Goal: Task Accomplishment & Management: Manage account settings

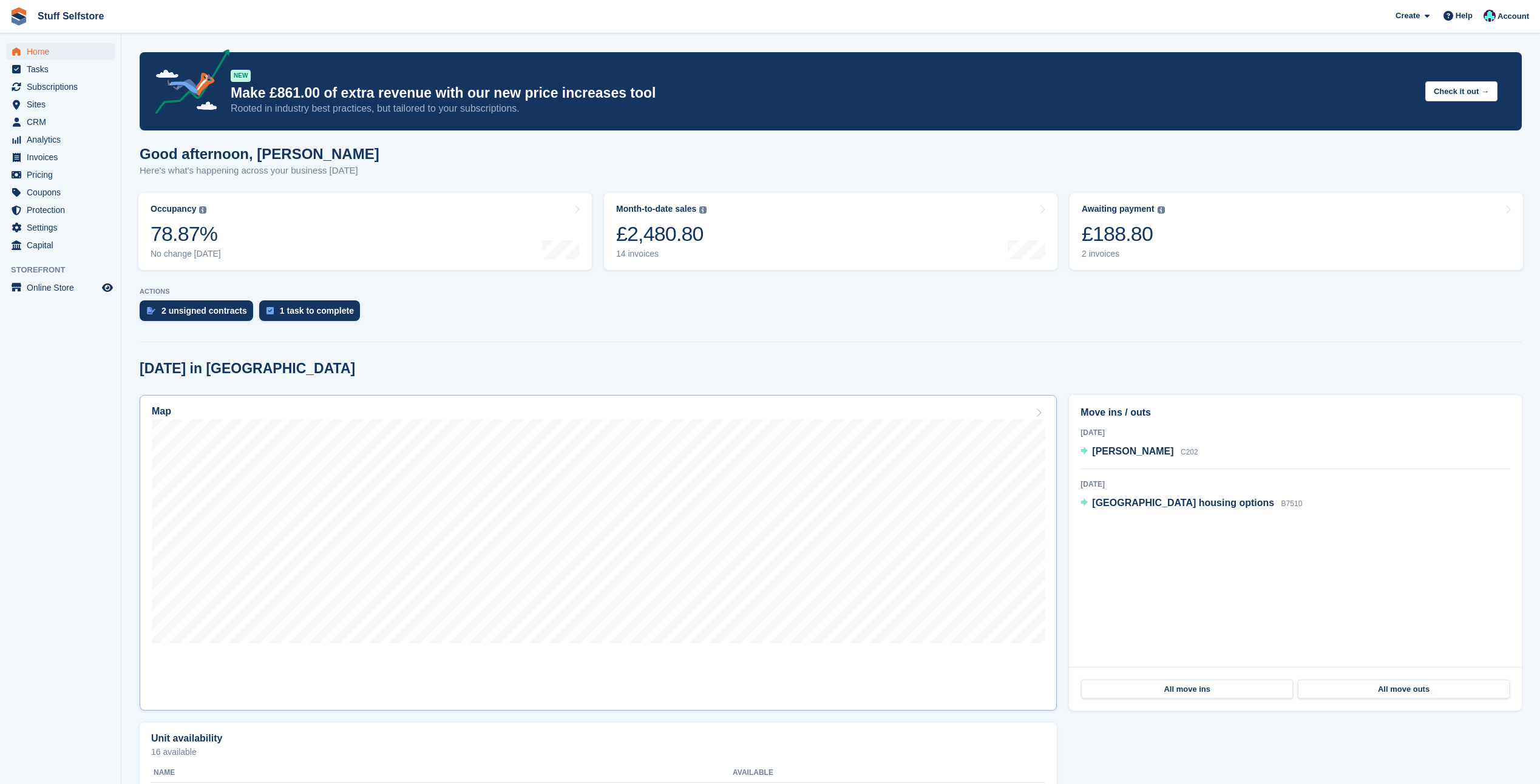
scroll to position [546, 0]
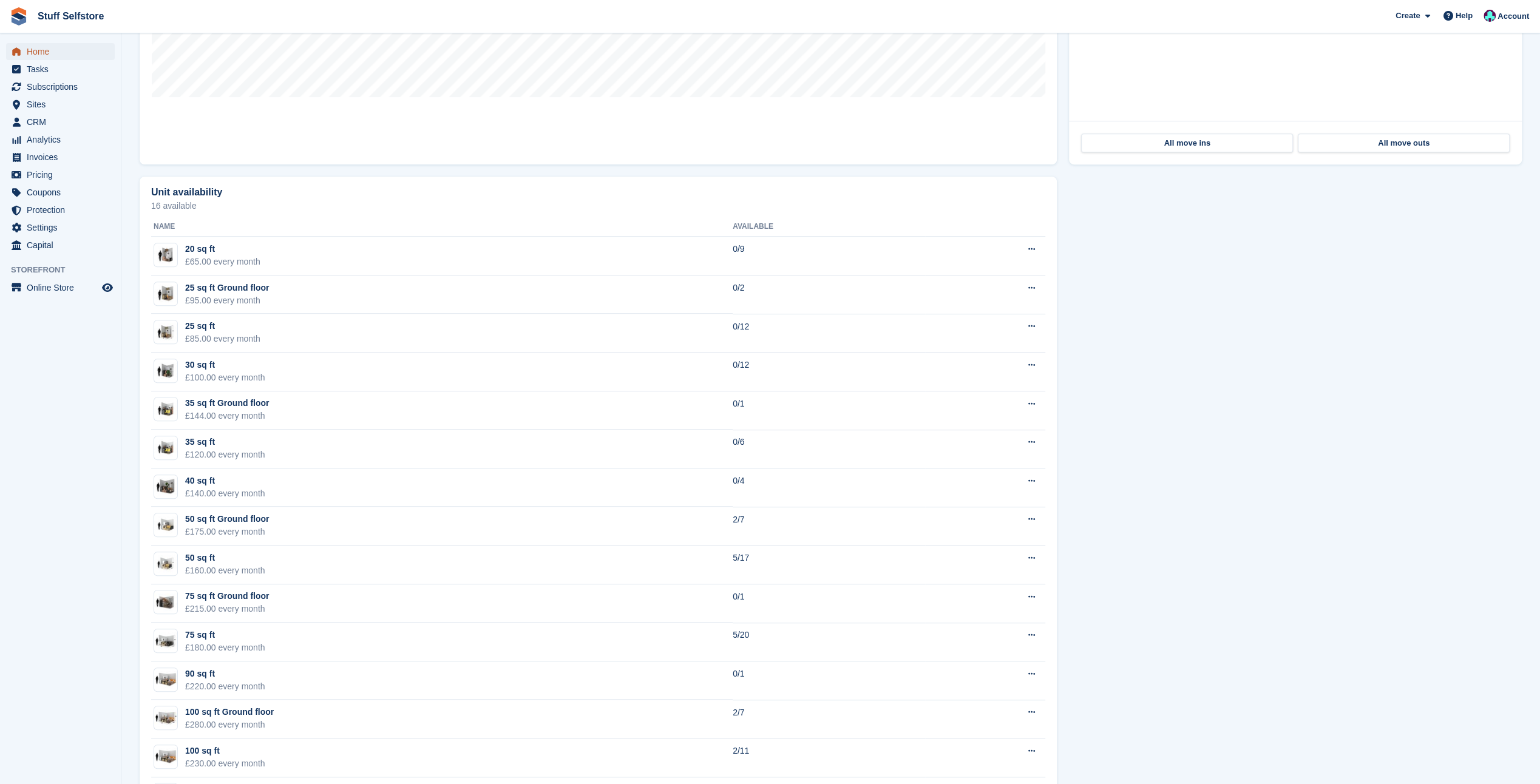
click at [36, 45] on span "Home" at bounding box center [63, 52] width 73 height 17
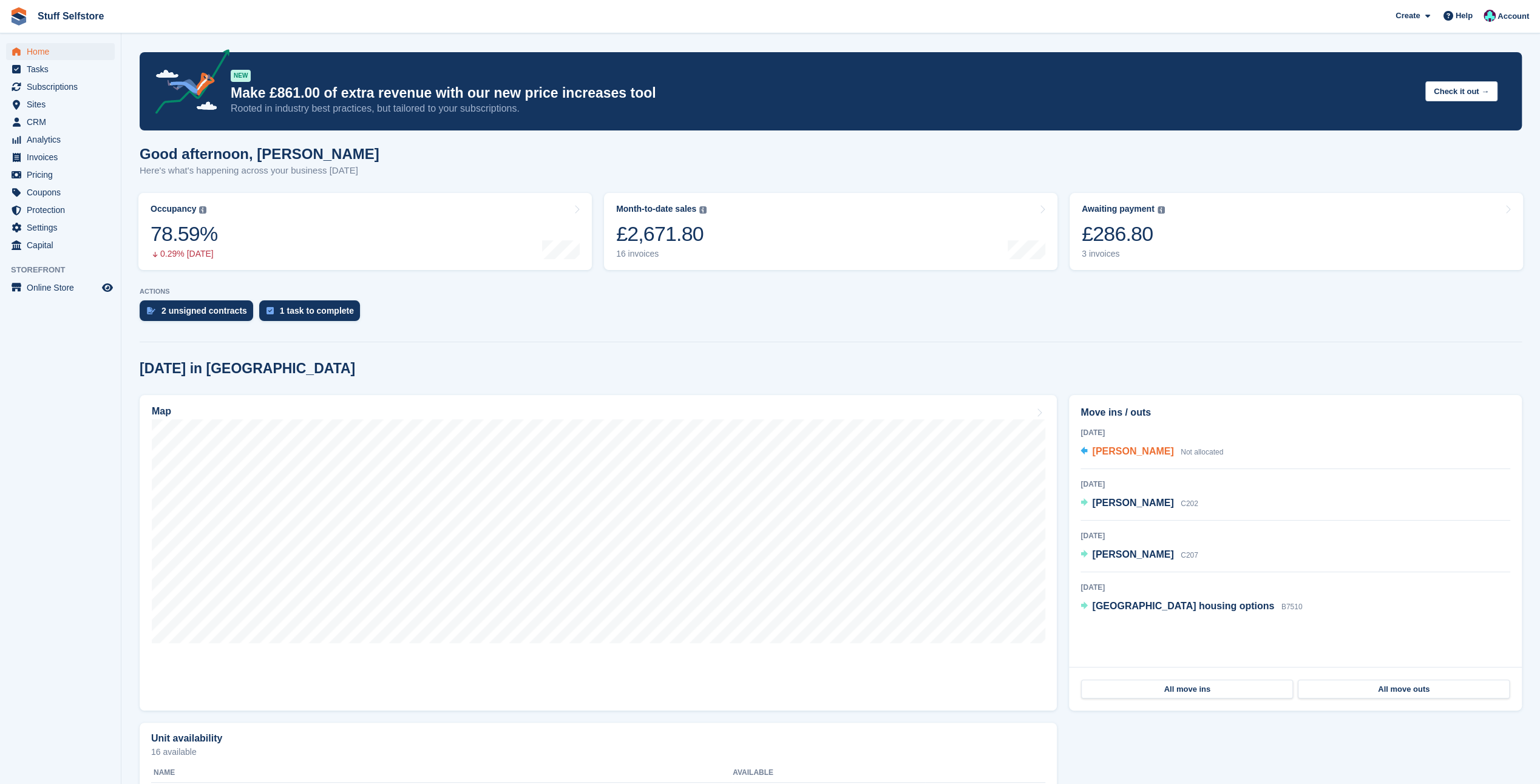
click at [1122, 453] on span "[PERSON_NAME]" at bounding box center [1132, 451] width 82 height 10
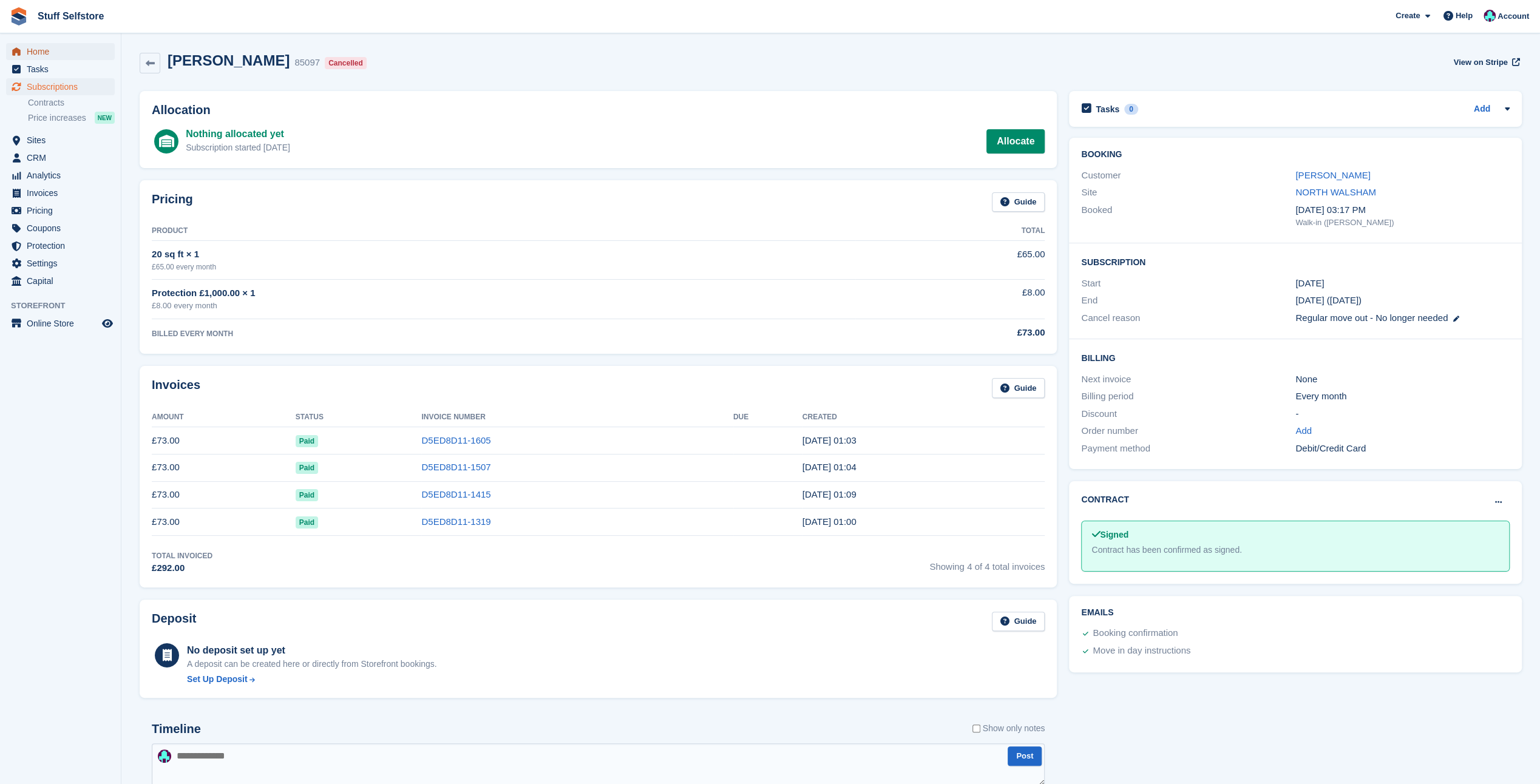
click at [41, 55] on span "Home" at bounding box center [63, 52] width 73 height 17
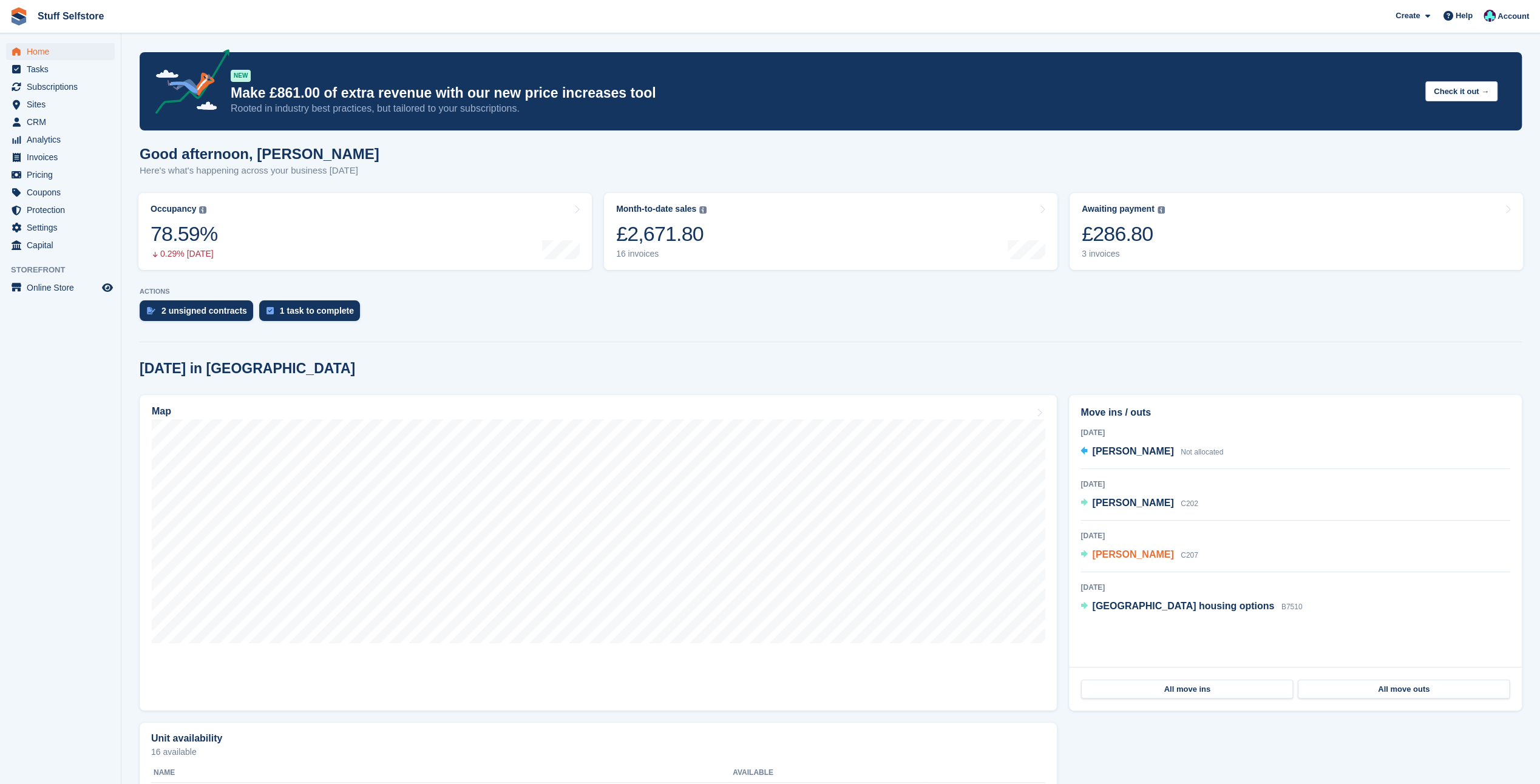
click at [1123, 559] on span "[PERSON_NAME]" at bounding box center [1132, 554] width 82 height 10
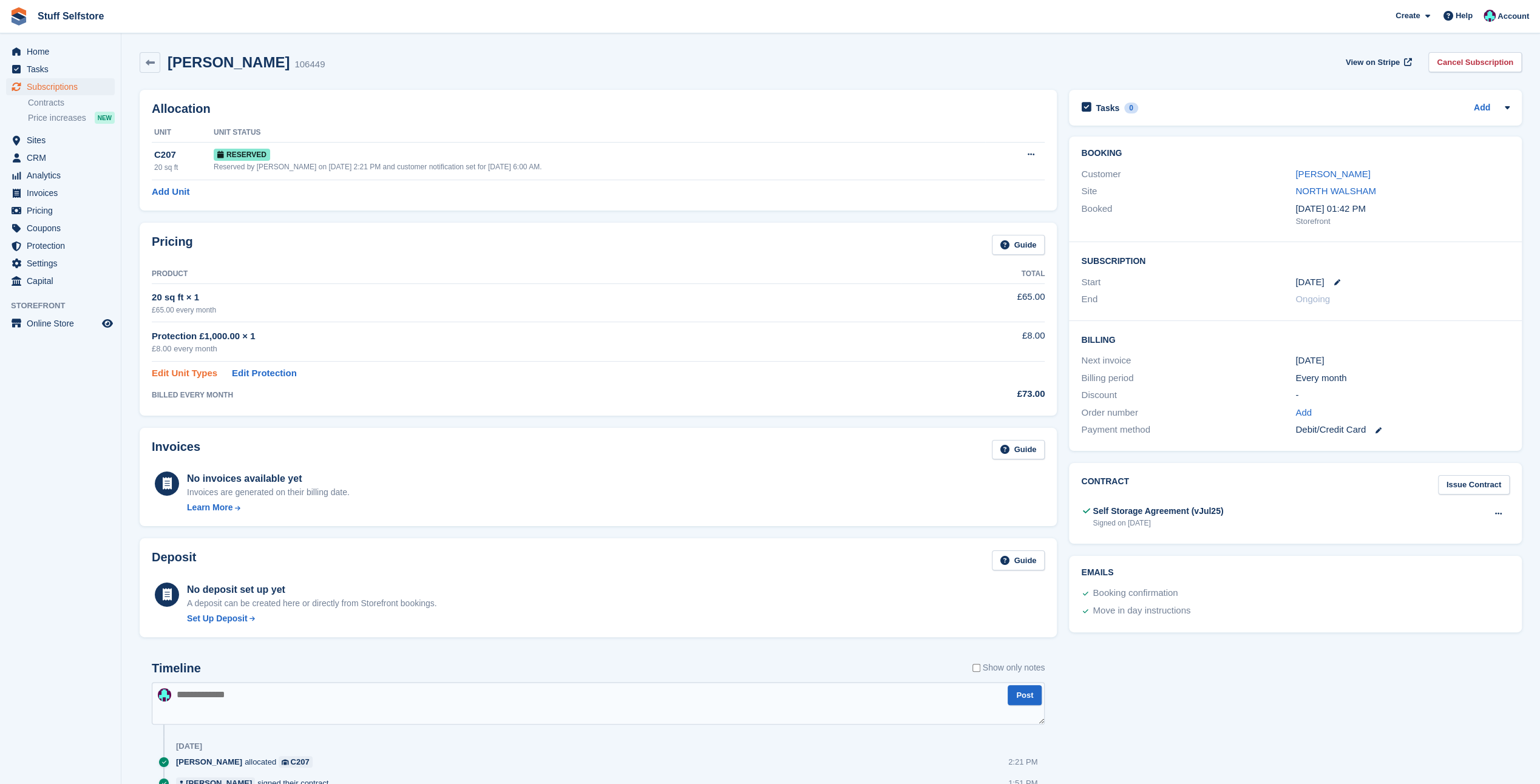
click at [187, 370] on link "Edit Unit Types" at bounding box center [184, 373] width 66 height 14
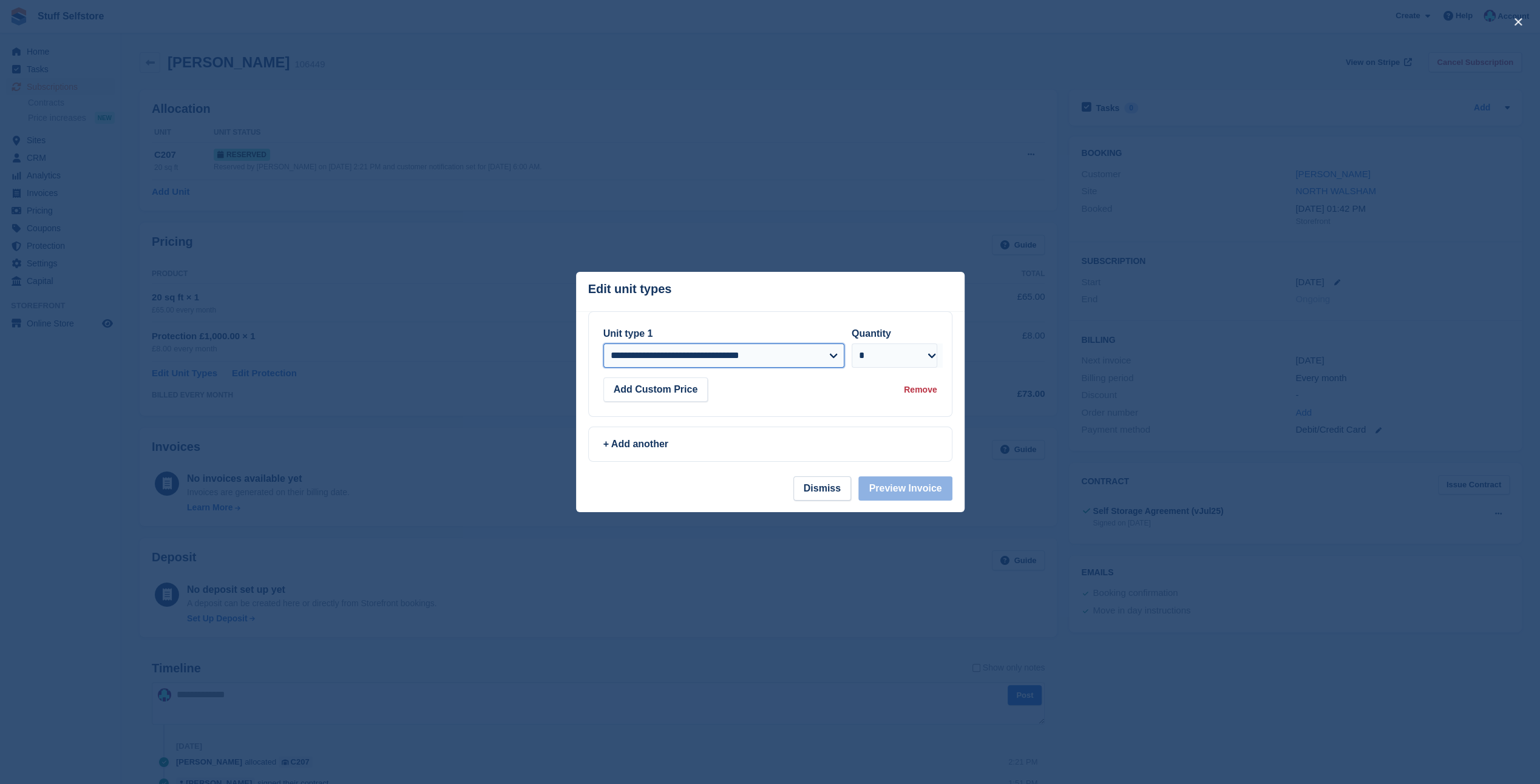
click at [684, 358] on select "**********" at bounding box center [724, 356] width 241 height 25
click at [841, 489] on button "Dismiss" at bounding box center [822, 488] width 58 height 25
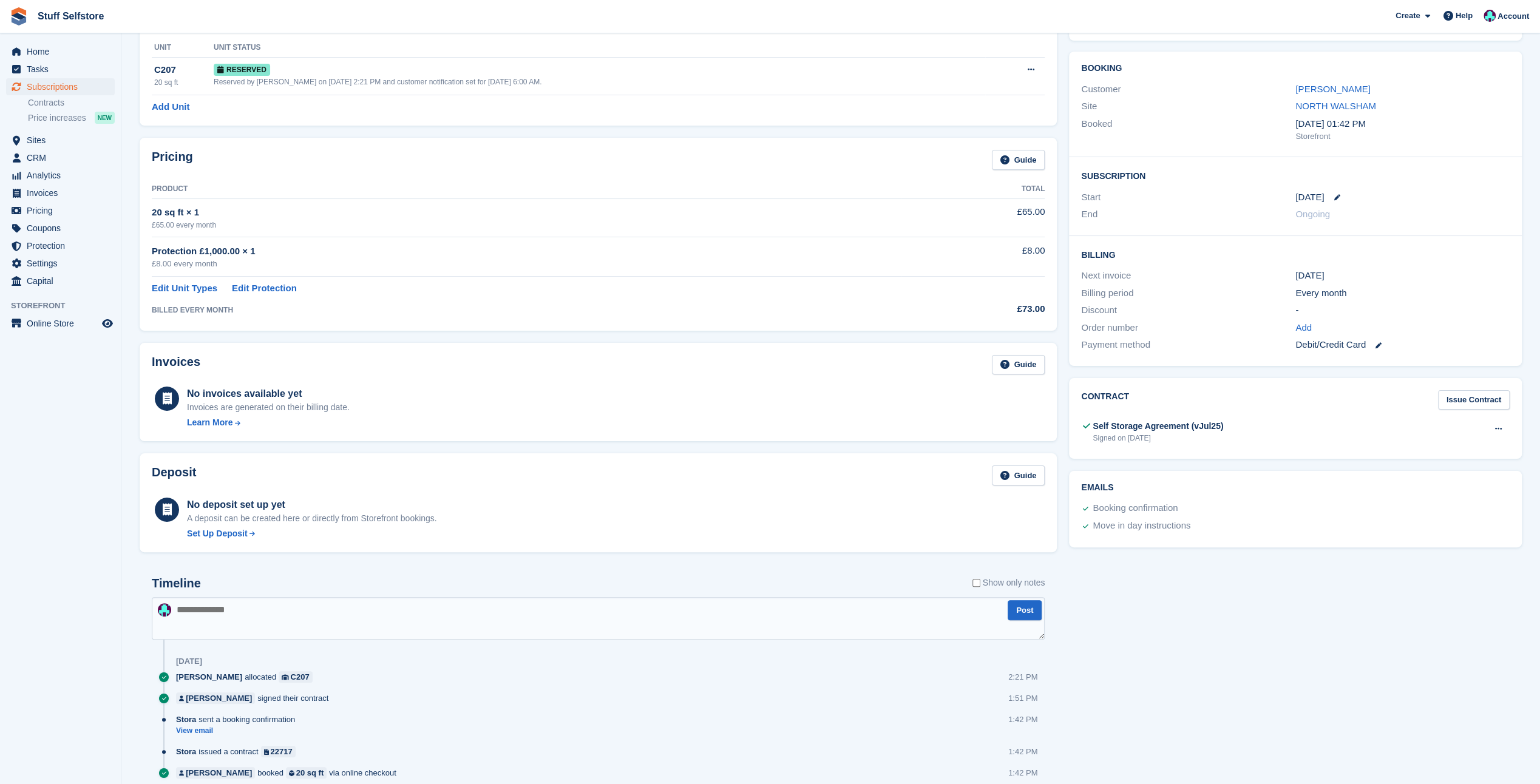
scroll to position [69, 0]
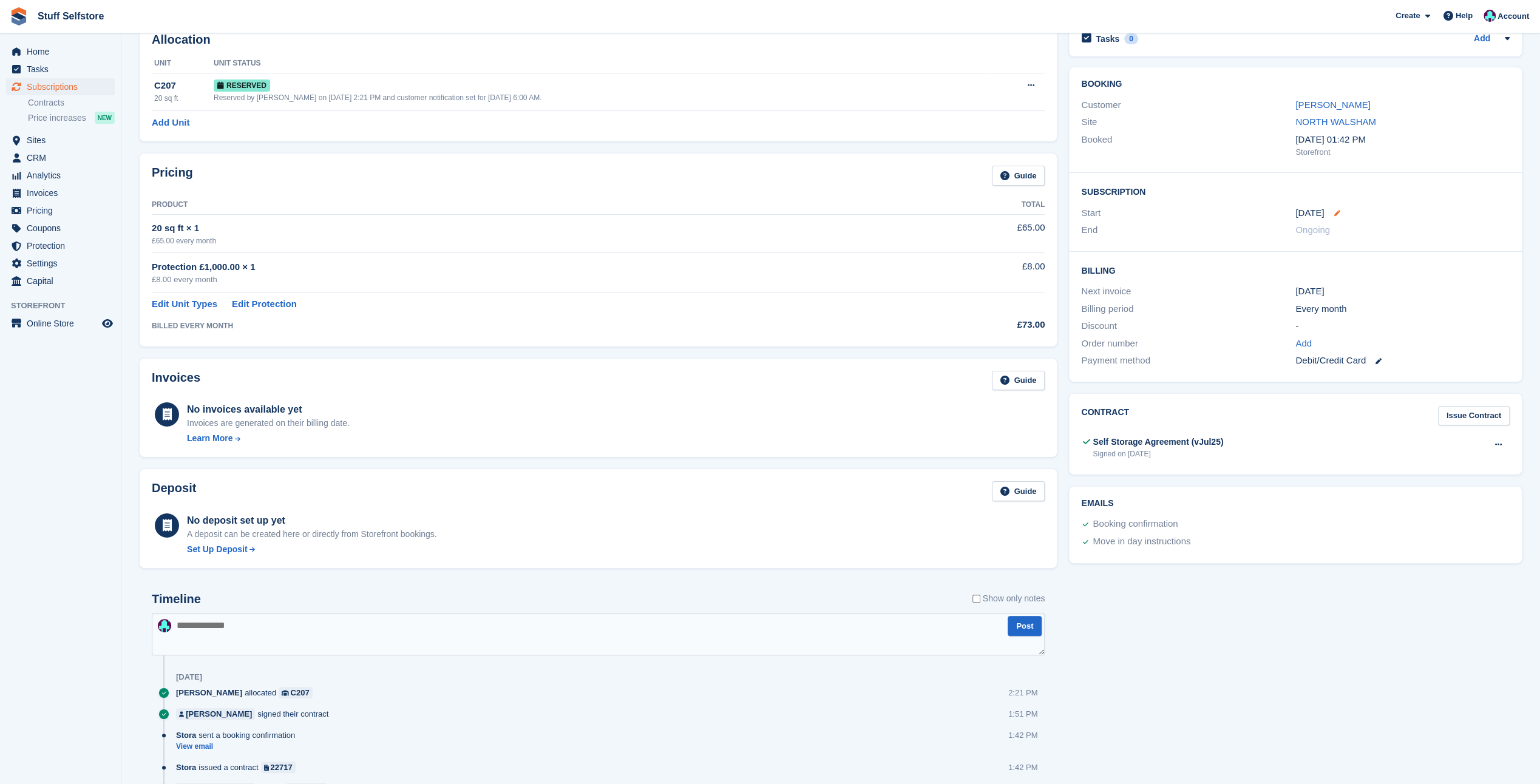
click at [1334, 211] on icon at bounding box center [1337, 213] width 6 height 6
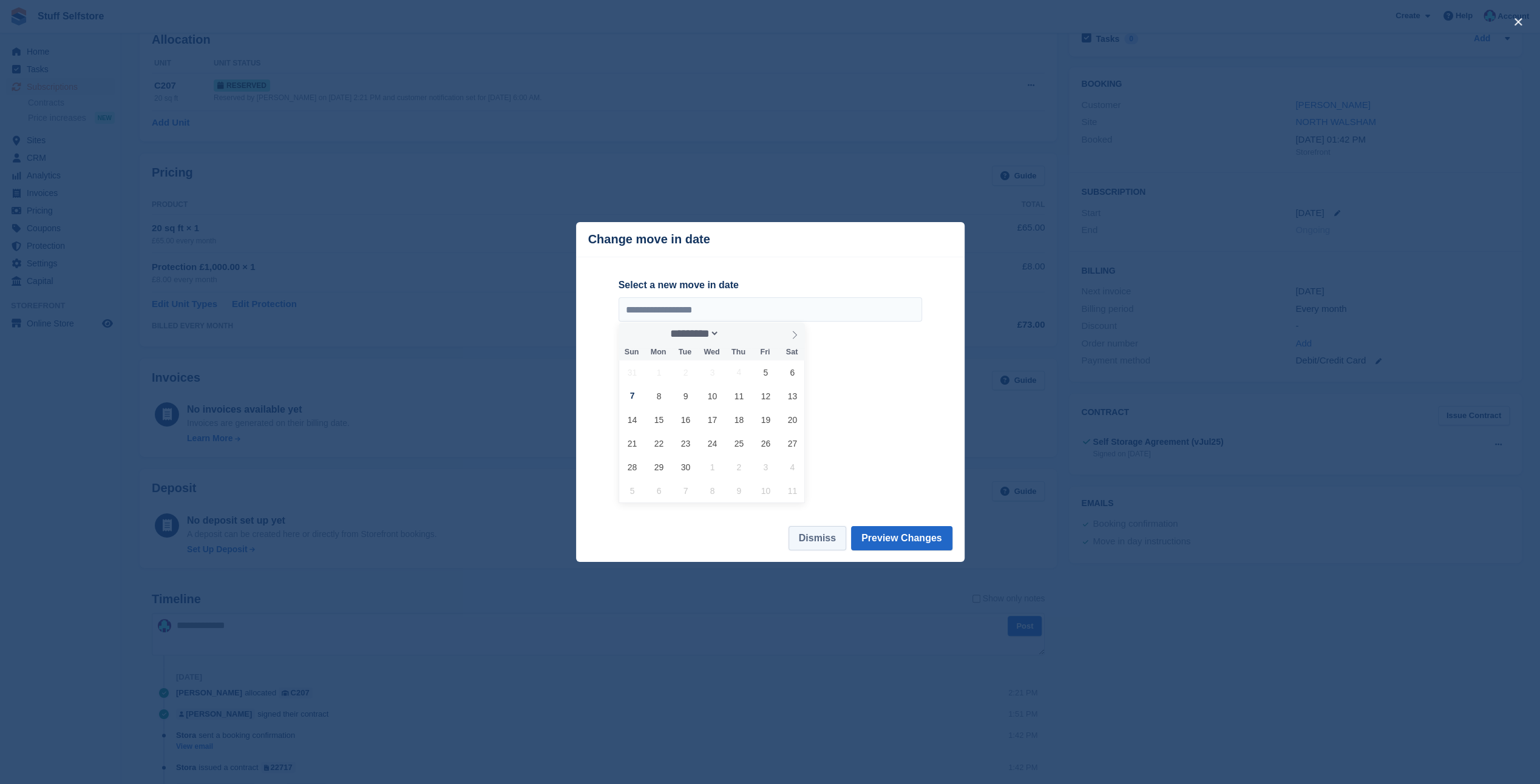
click at [832, 539] on button "Dismiss" at bounding box center [818, 538] width 58 height 25
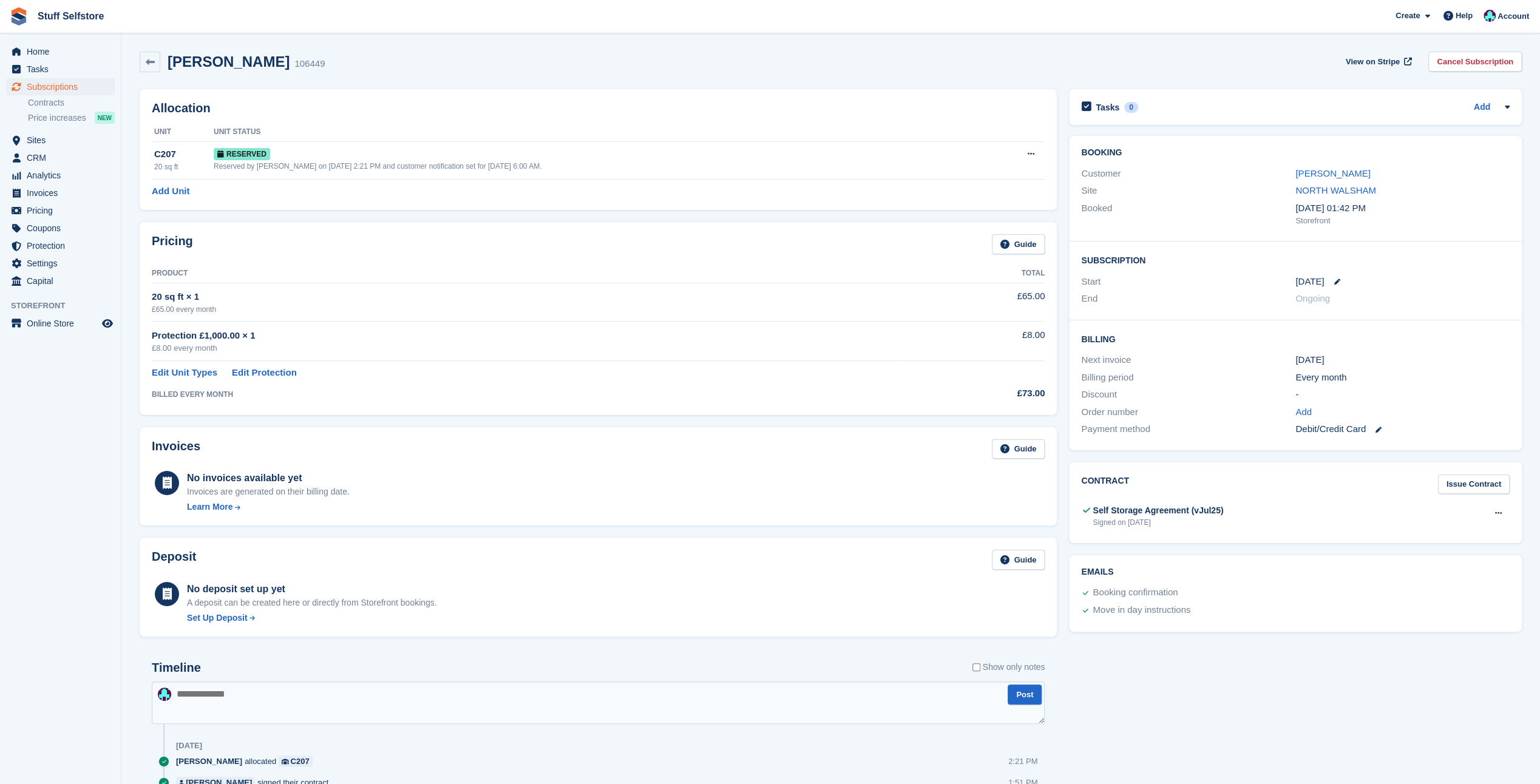
scroll to position [0, 0]
click at [1336, 171] on link "[PERSON_NAME]" at bounding box center [1333, 174] width 75 height 10
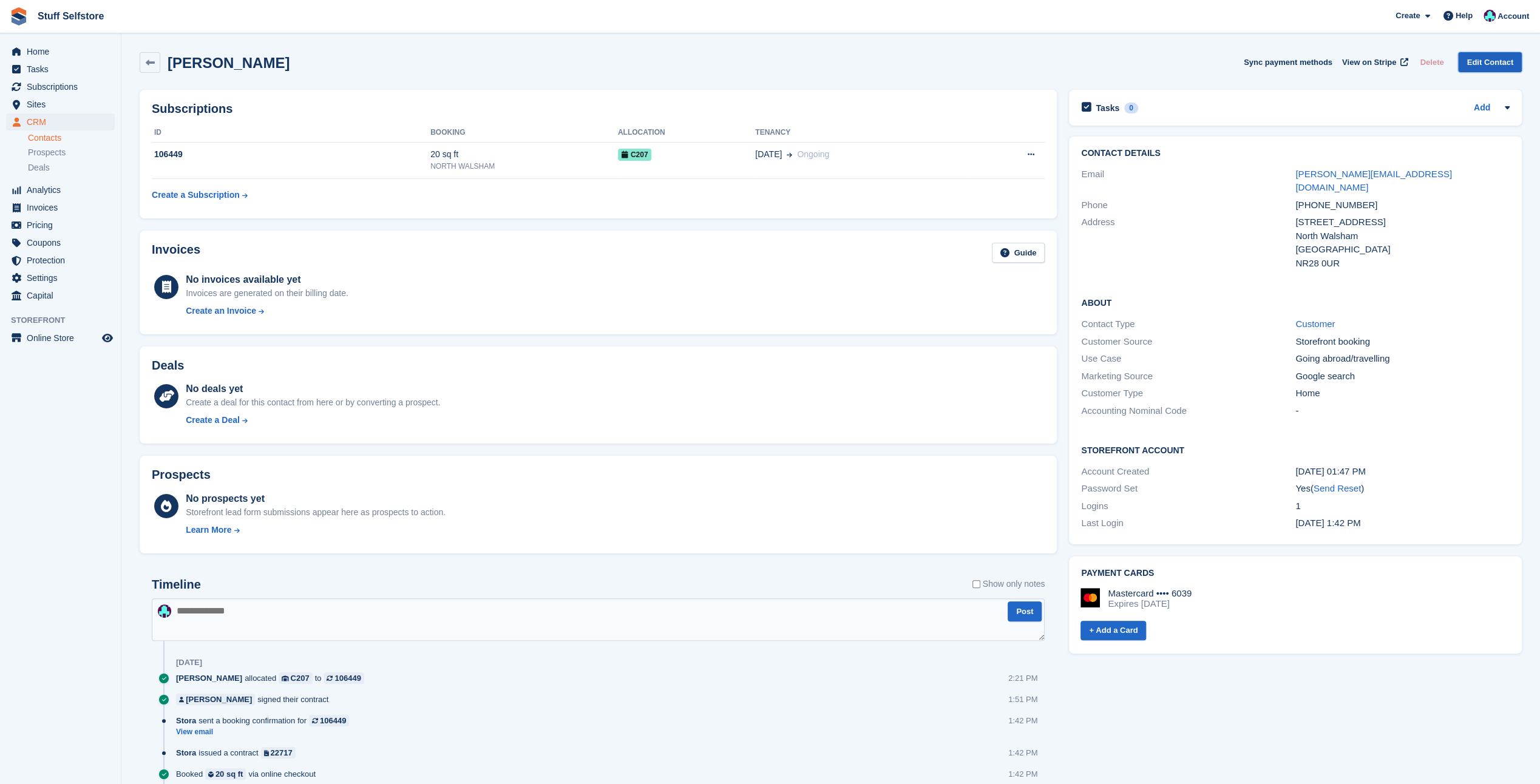
click at [1477, 65] on link "Edit Contact" at bounding box center [1490, 62] width 64 height 20
click at [1035, 153] on button at bounding box center [1030, 155] width 23 height 18
click at [614, 245] on div "Invoices Guide" at bounding box center [598, 256] width 893 height 27
click at [155, 71] on link at bounding box center [150, 63] width 21 height 21
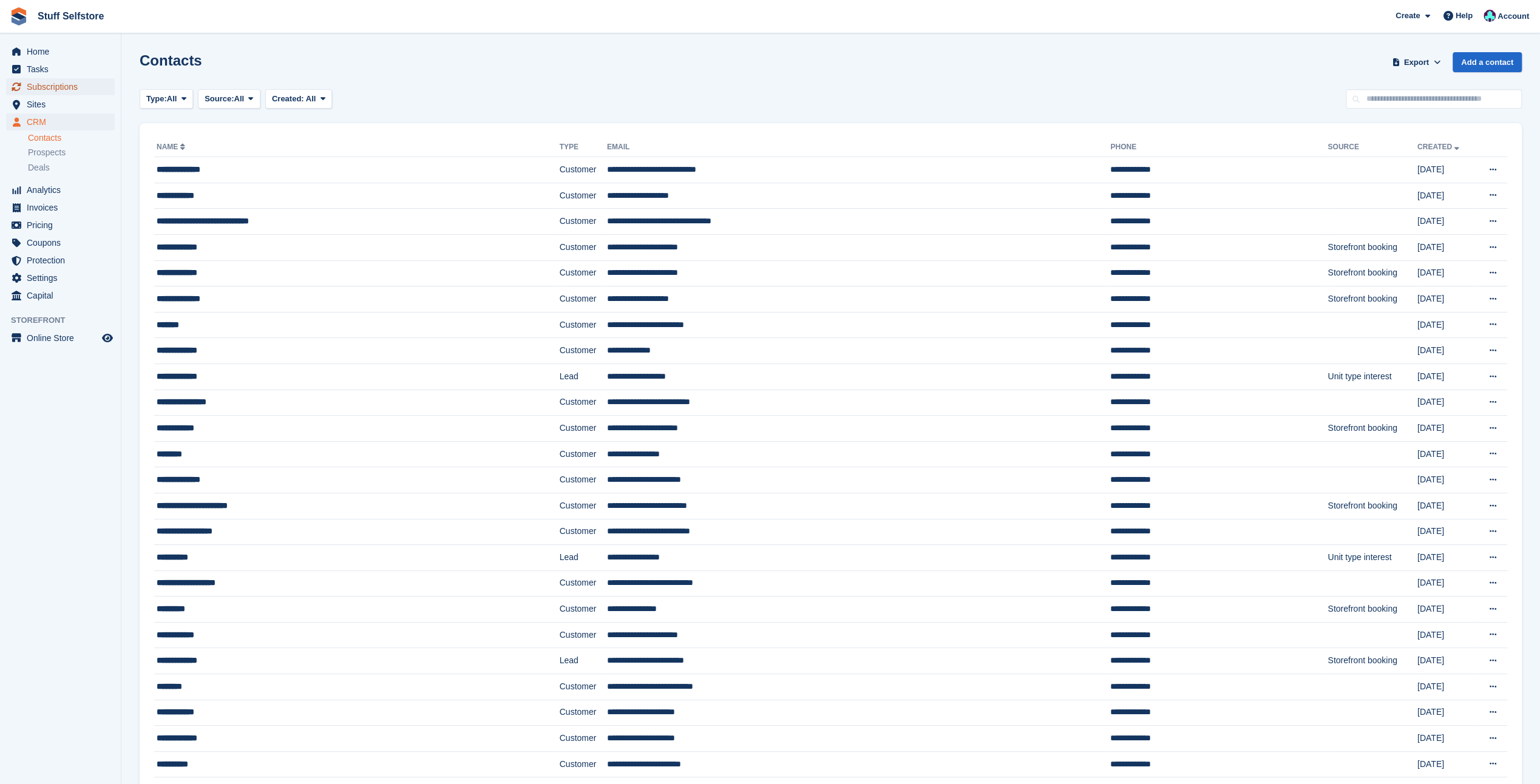
click at [44, 86] on span "Subscriptions" at bounding box center [63, 87] width 73 height 17
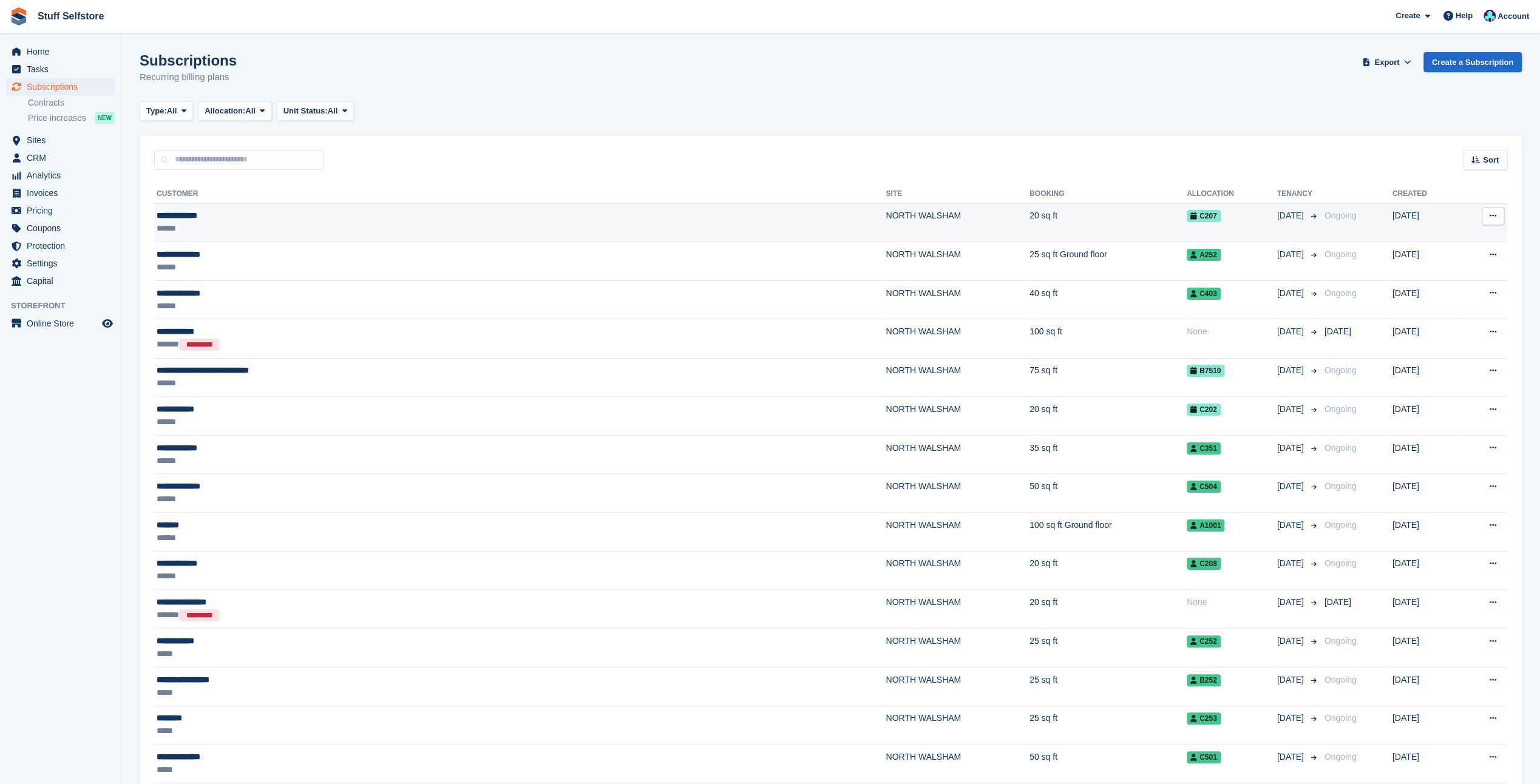
click at [204, 211] on div "**********" at bounding box center [346, 215] width 380 height 13
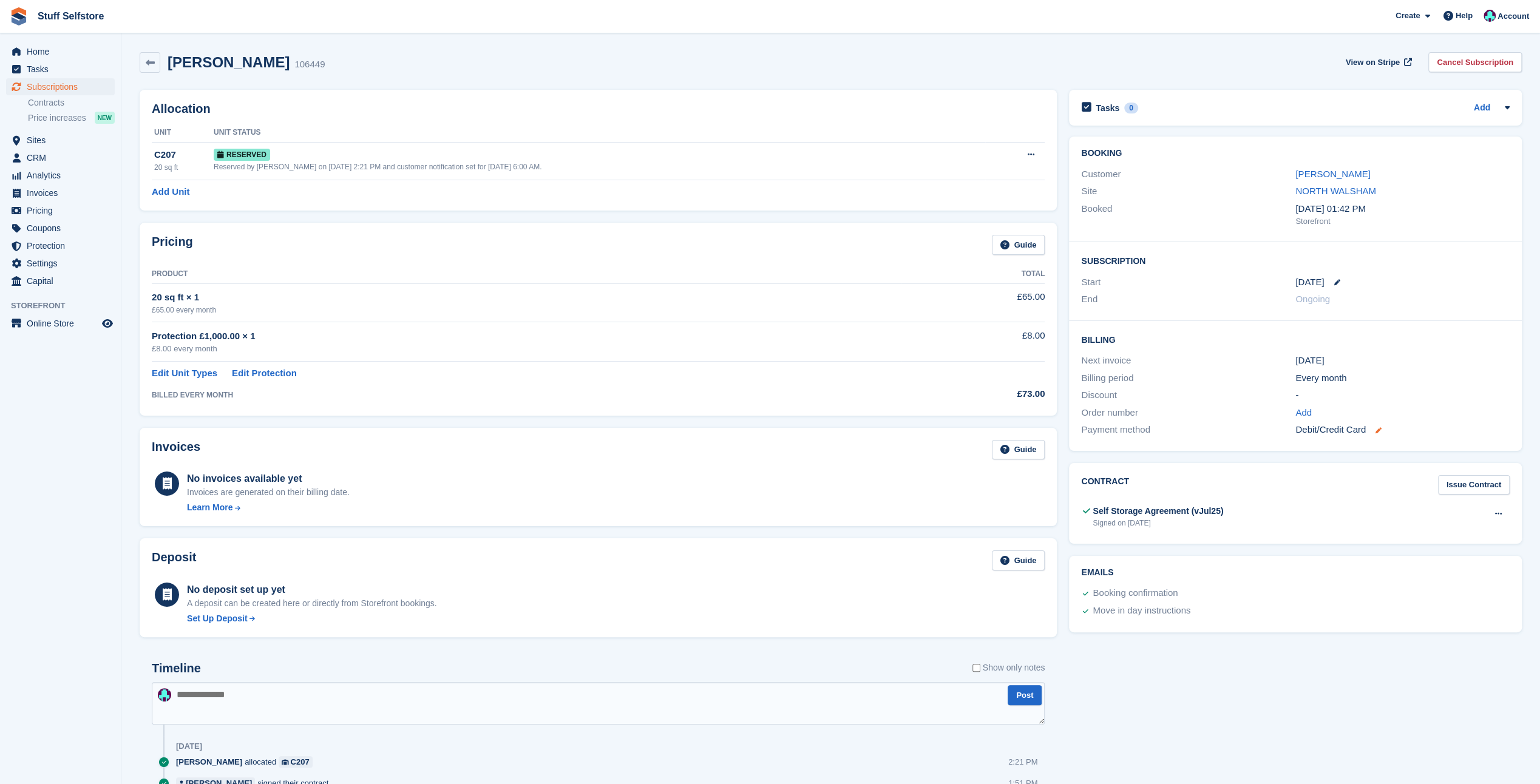
click at [1376, 429] on icon at bounding box center [1379, 430] width 6 height 6
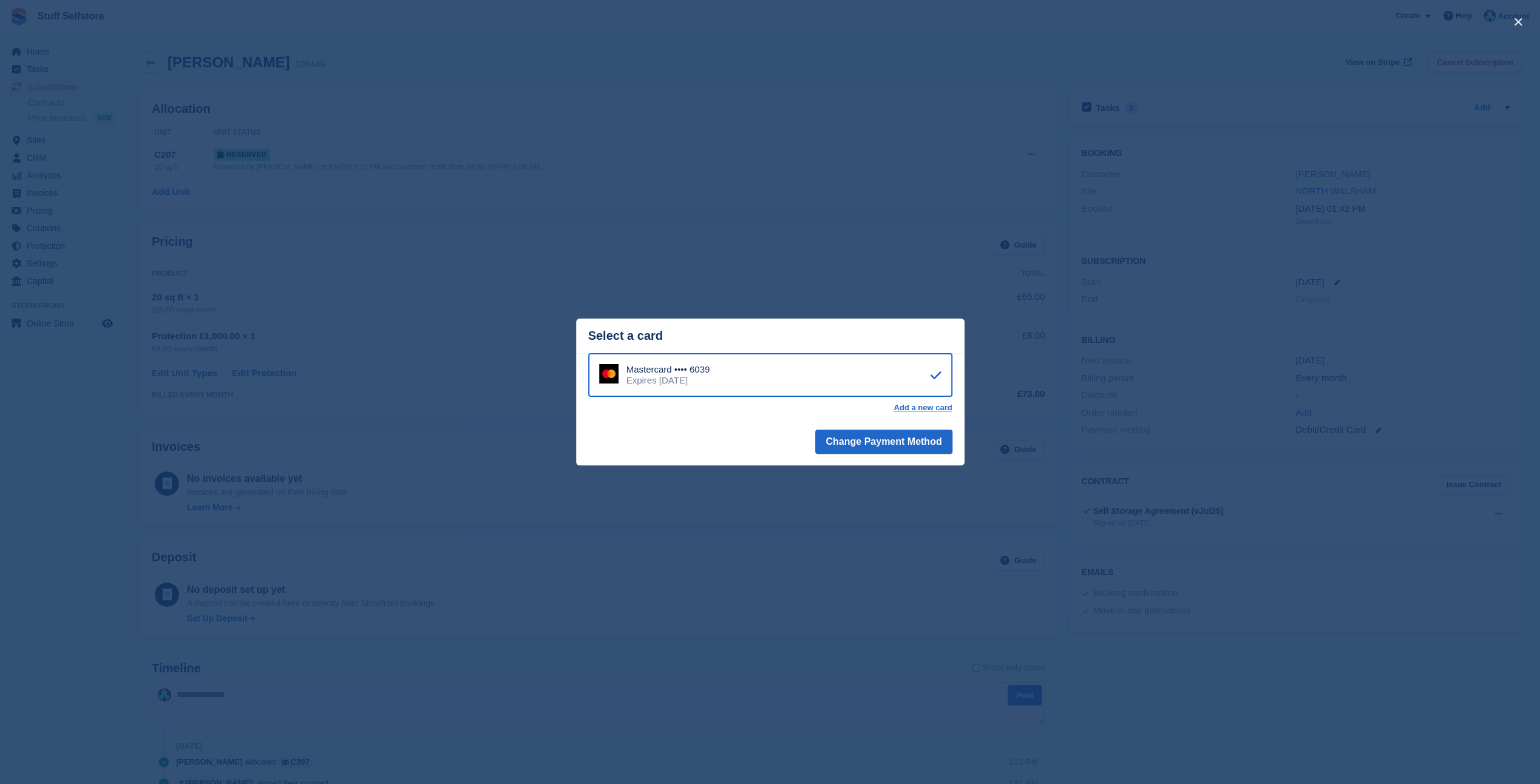
click at [788, 232] on div "close" at bounding box center [770, 392] width 1540 height 784
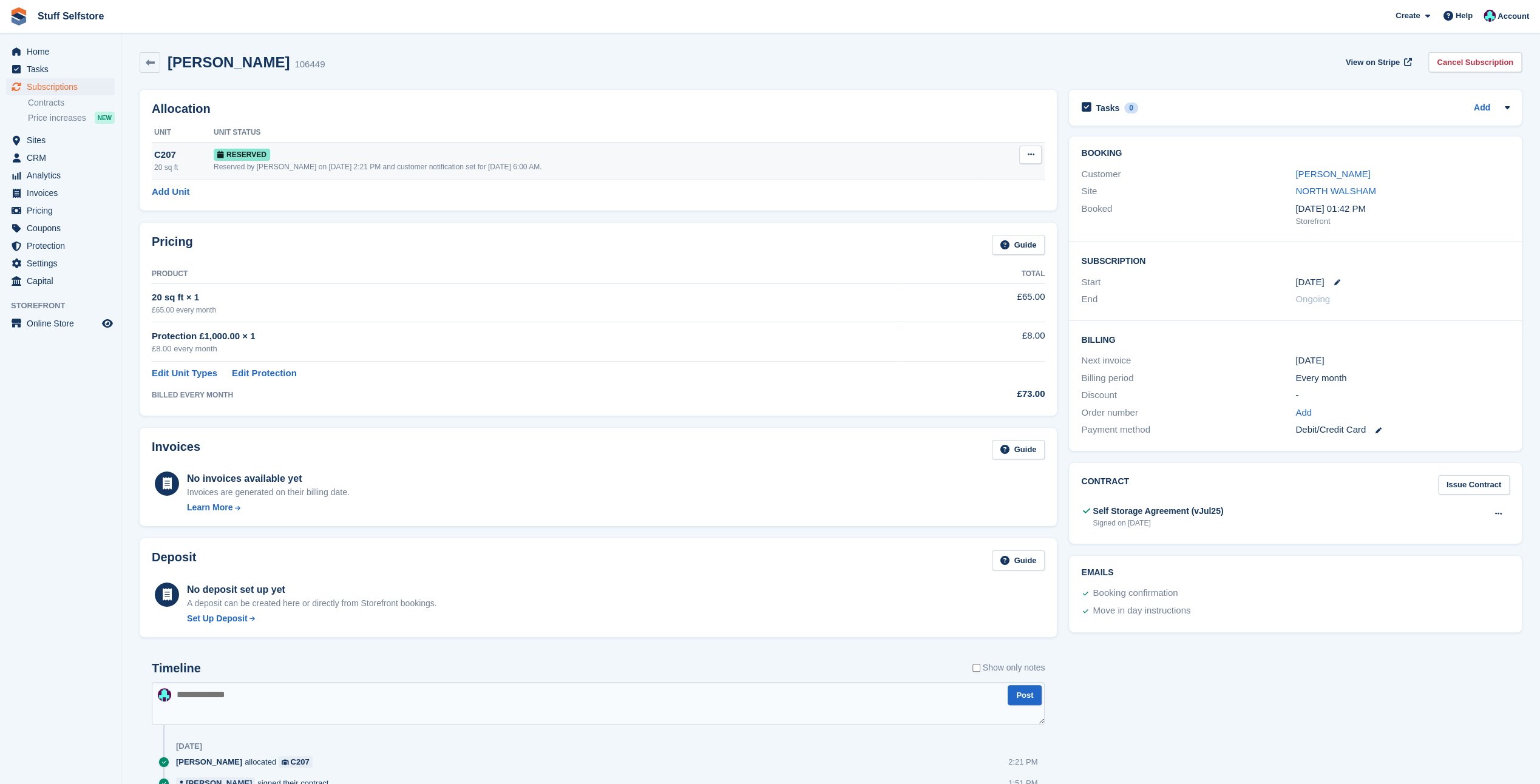
click at [1036, 153] on button at bounding box center [1030, 155] width 23 height 18
click at [807, 314] on div "£65.00 every month" at bounding box center [526, 310] width 749 height 11
click at [184, 377] on link "Edit Unit Types" at bounding box center [184, 373] width 66 height 14
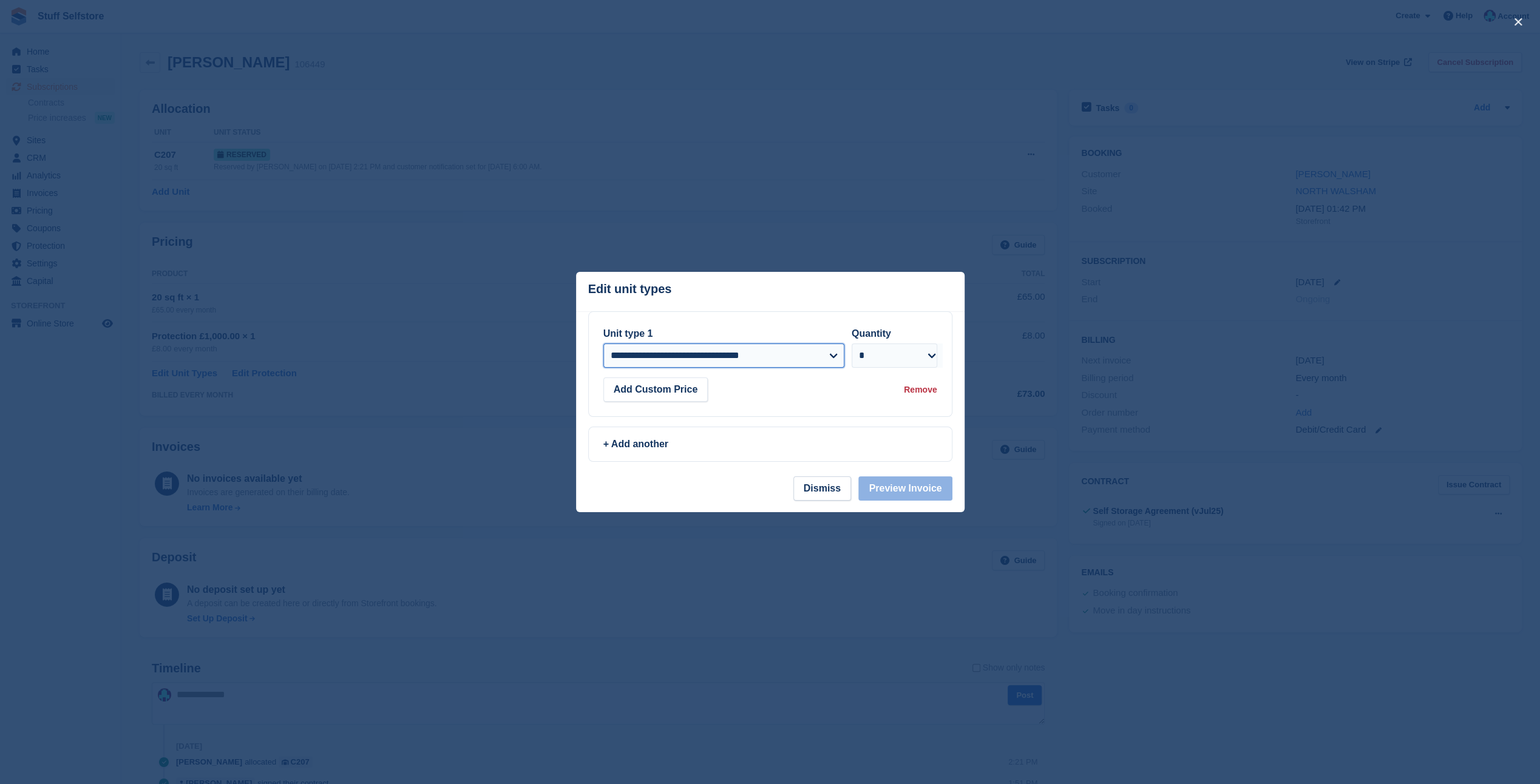
click at [773, 359] on select "**********" at bounding box center [724, 356] width 241 height 25
click at [917, 424] on div "**********" at bounding box center [770, 386] width 389 height 150
click at [843, 486] on button "Dismiss" at bounding box center [822, 488] width 58 height 25
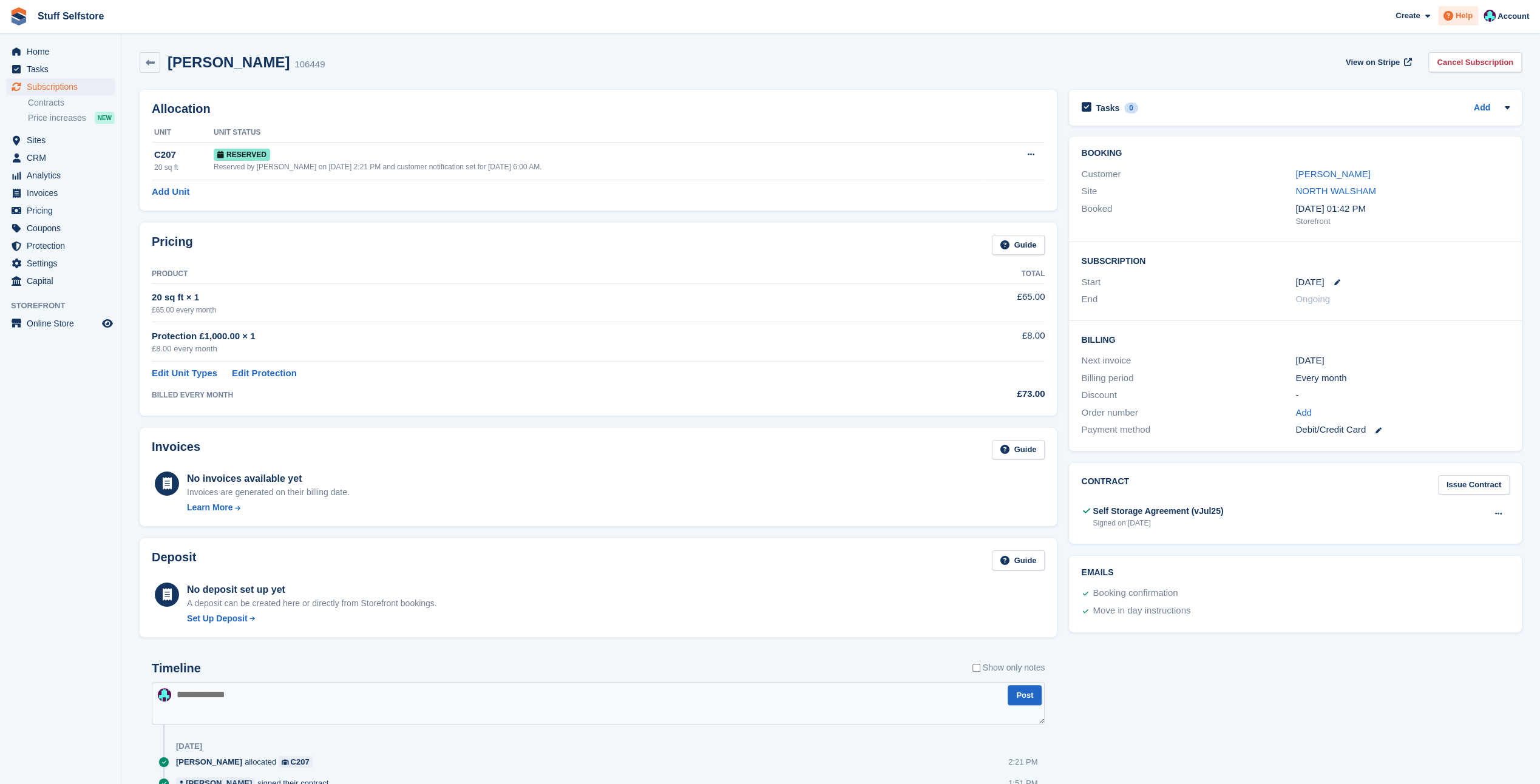
click at [1462, 21] on span "Help" at bounding box center [1464, 16] width 17 height 12
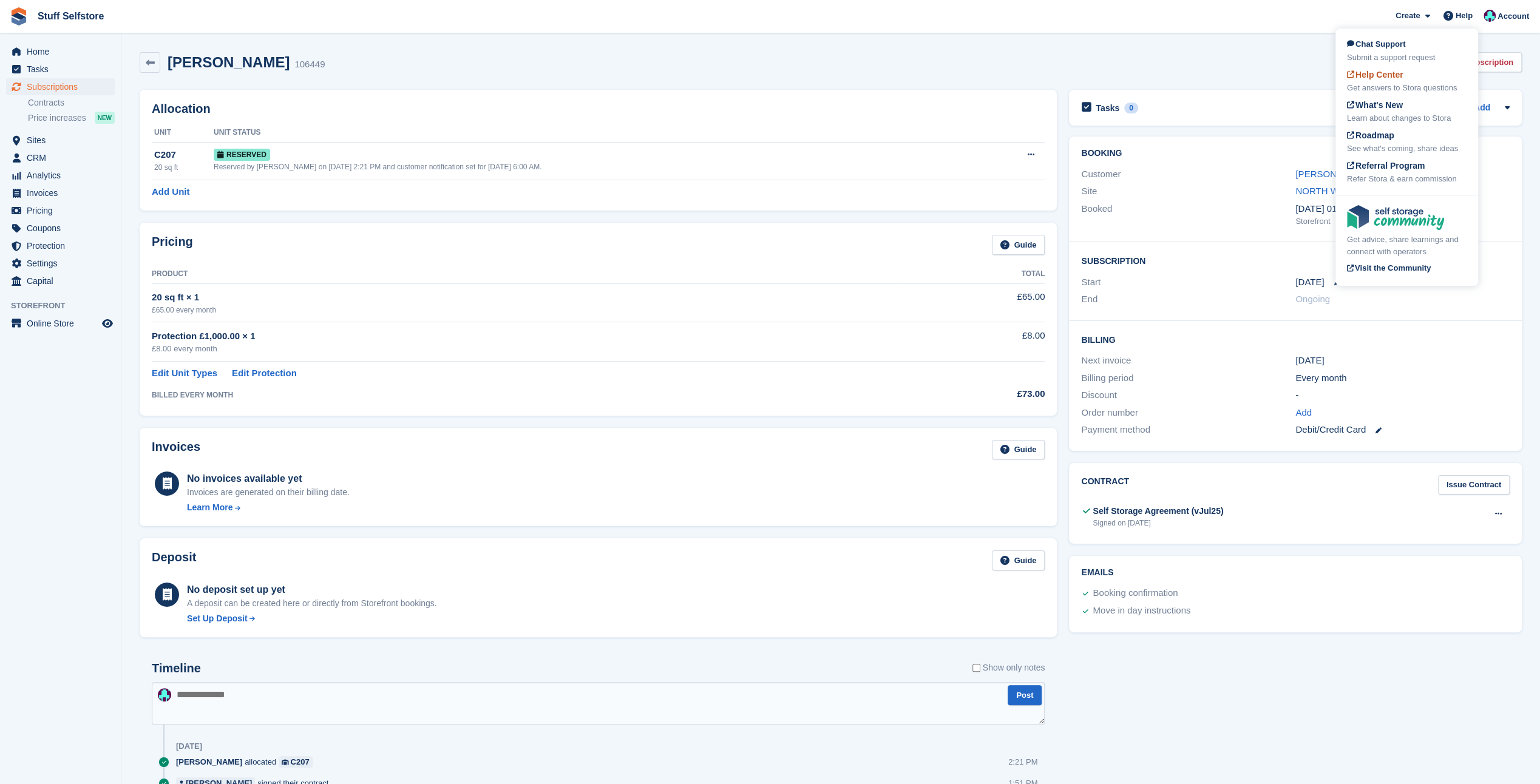
click at [1379, 77] on span "Help Center" at bounding box center [1375, 75] width 56 height 10
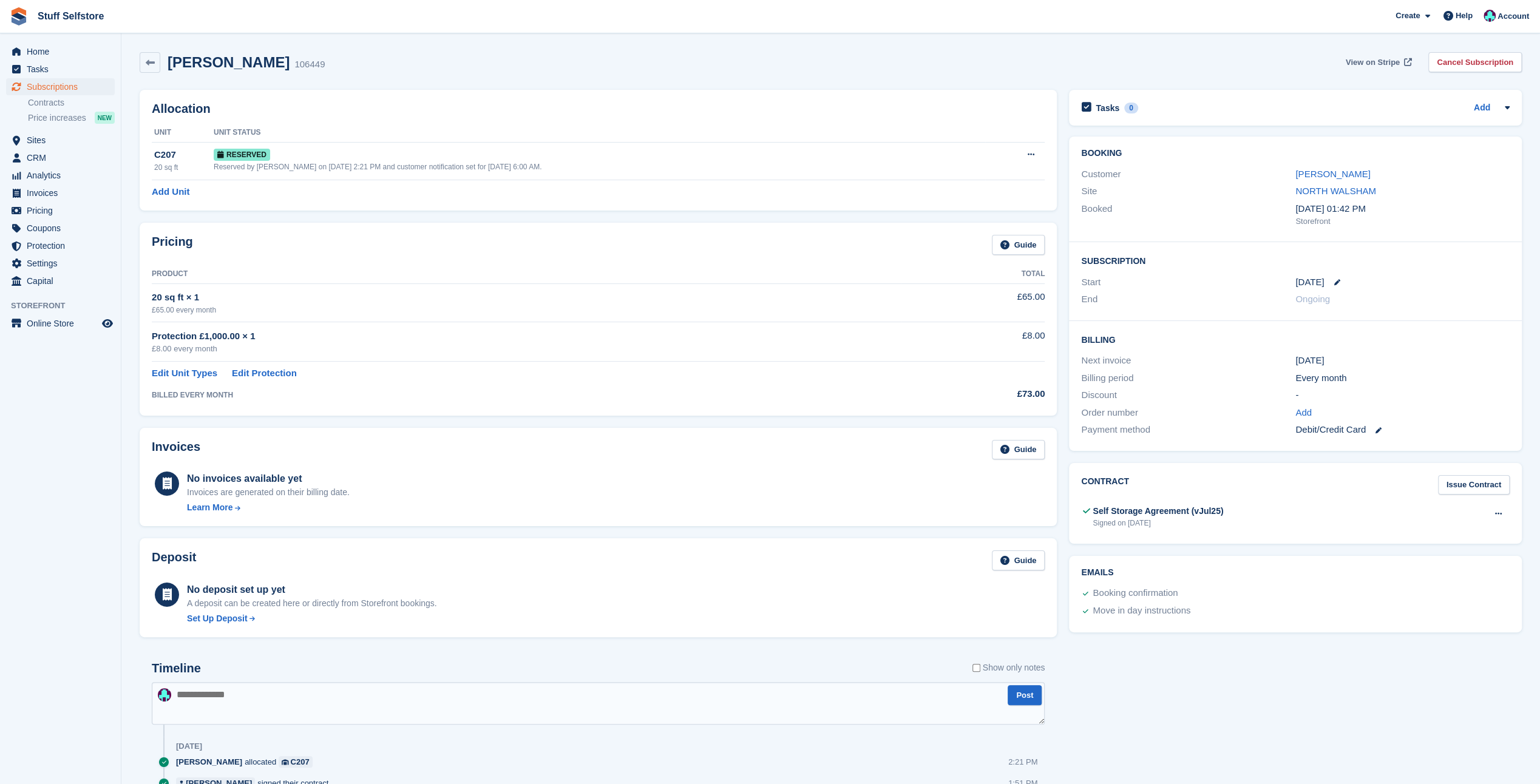
click at [1398, 60] on span "View on Stripe" at bounding box center [1372, 63] width 54 height 12
